Goal: Navigation & Orientation: Find specific page/section

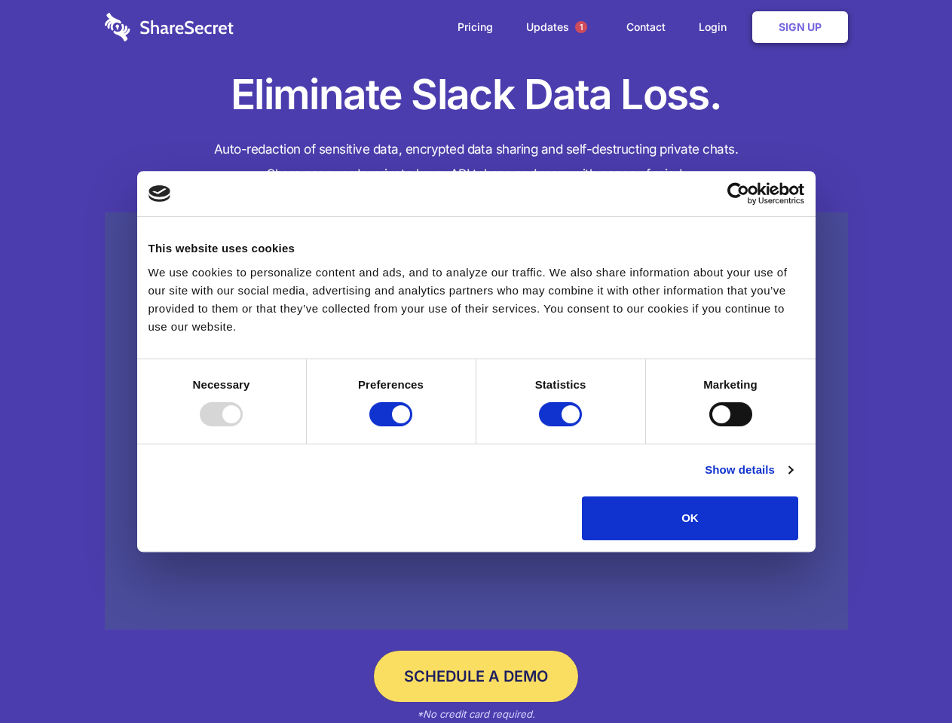
click at [243, 426] on div at bounding box center [221, 414] width 43 height 24
click at [412, 426] on input "Preferences" at bounding box center [390, 414] width 43 height 24
checkbox input "false"
click at [562, 426] on input "Statistics" at bounding box center [560, 414] width 43 height 24
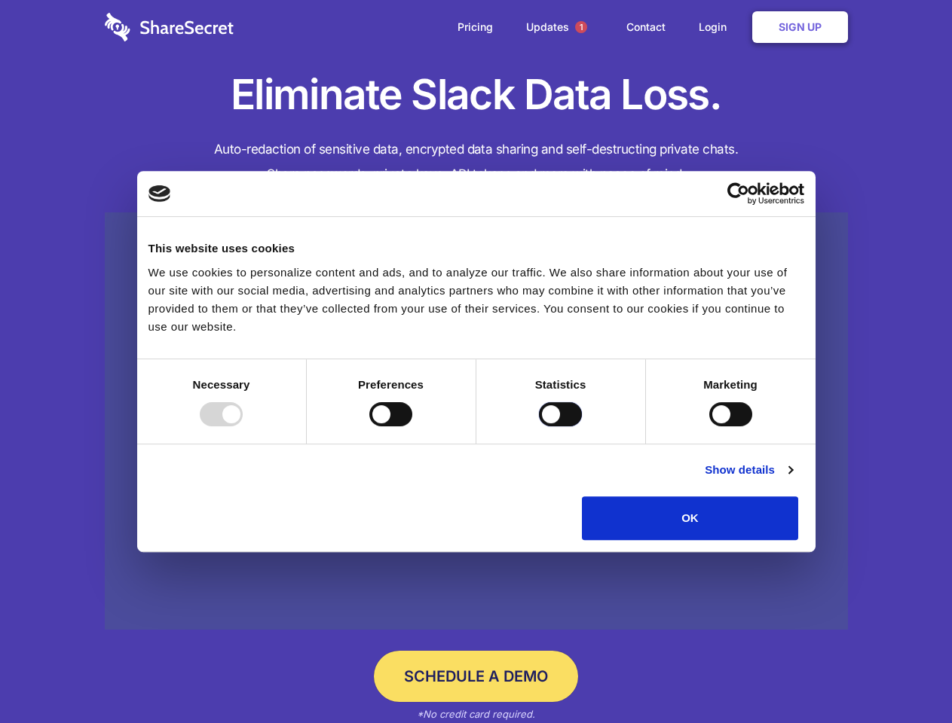
checkbox input "false"
click at [709, 426] on input "Marketing" at bounding box center [730, 414] width 43 height 24
checkbox input "true"
click at [792, 479] on link "Show details" at bounding box center [747, 470] width 87 height 18
click at [0, 0] on ul "Necessary 7 Necessary cookies help make a website usable by enabling basic func…" at bounding box center [0, 0] width 0 height 0
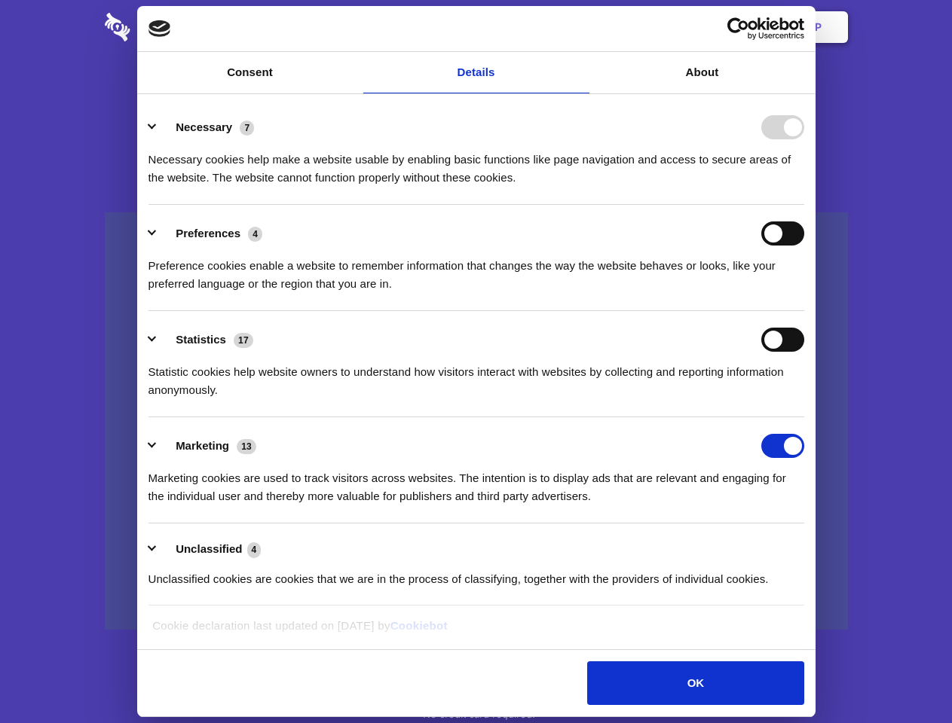
click at [580, 27] on span "1" at bounding box center [581, 27] width 12 height 12
